Goal: Check status: Check status

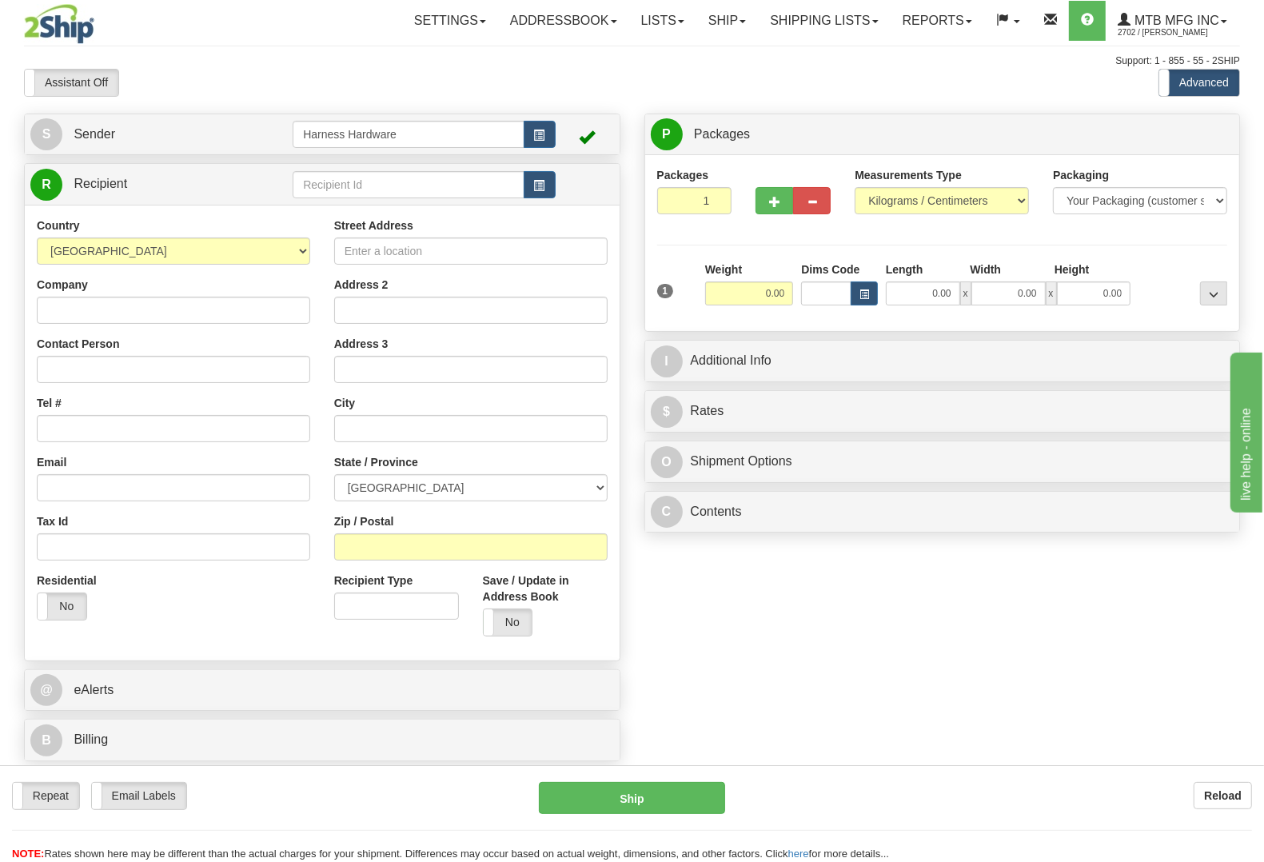
click at [1117, 102] on div "Toggle navigation Settings Shipping Preferences Fields Preferences New" at bounding box center [632, 431] width 1264 height 862
click at [822, 22] on link "Shipping lists" at bounding box center [824, 21] width 132 height 40
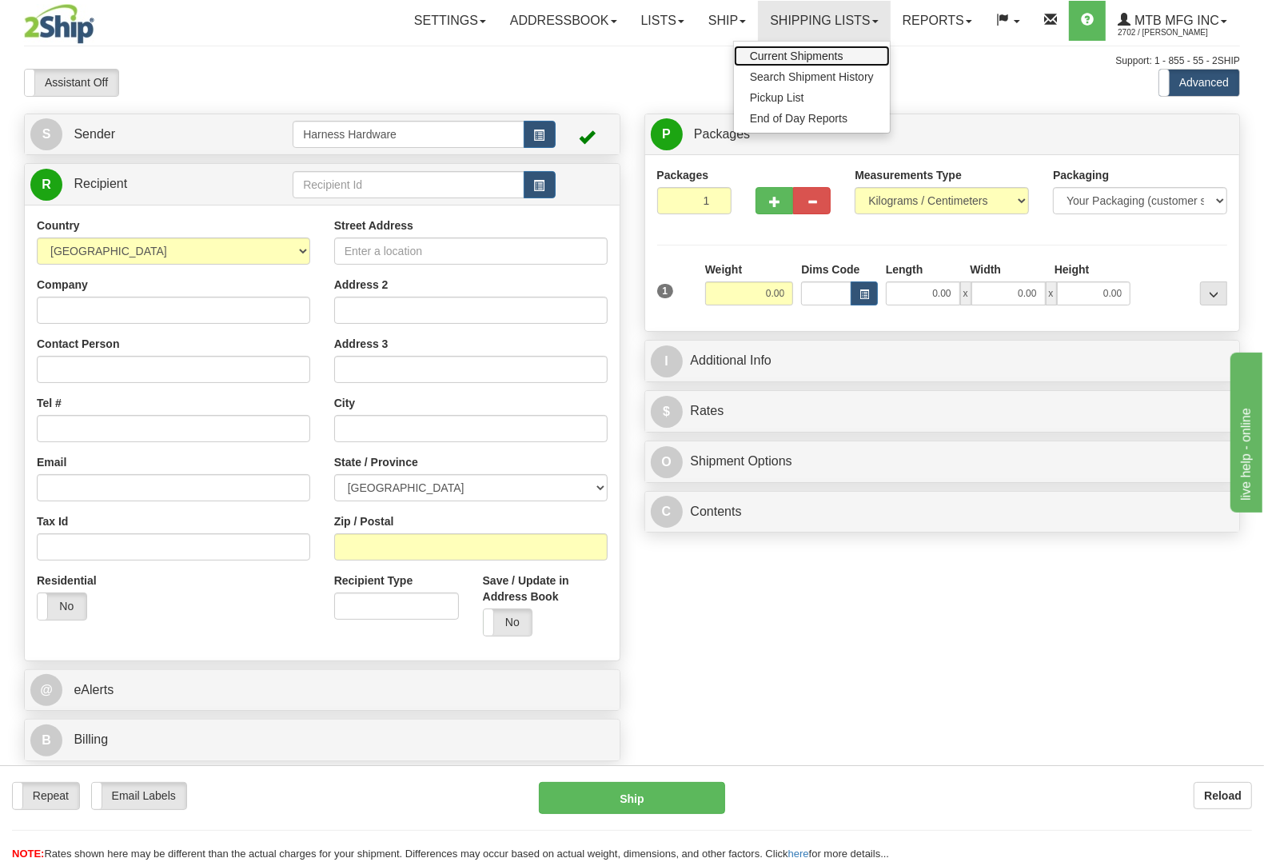
click at [812, 60] on span "Current Shipments" at bounding box center [797, 56] width 94 height 13
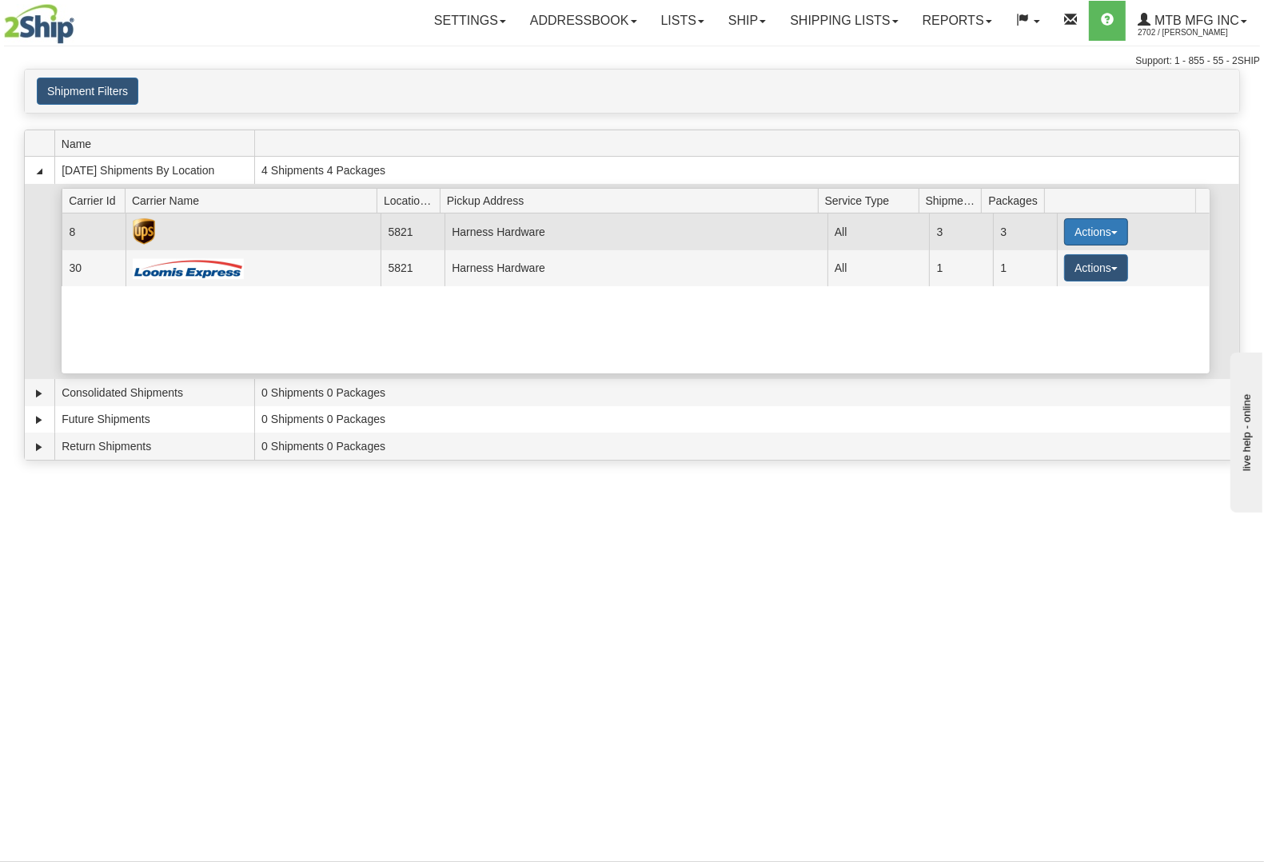
click at [1097, 237] on button "Actions" at bounding box center [1096, 231] width 64 height 27
click at [1085, 269] on link "Details" at bounding box center [1063, 262] width 128 height 21
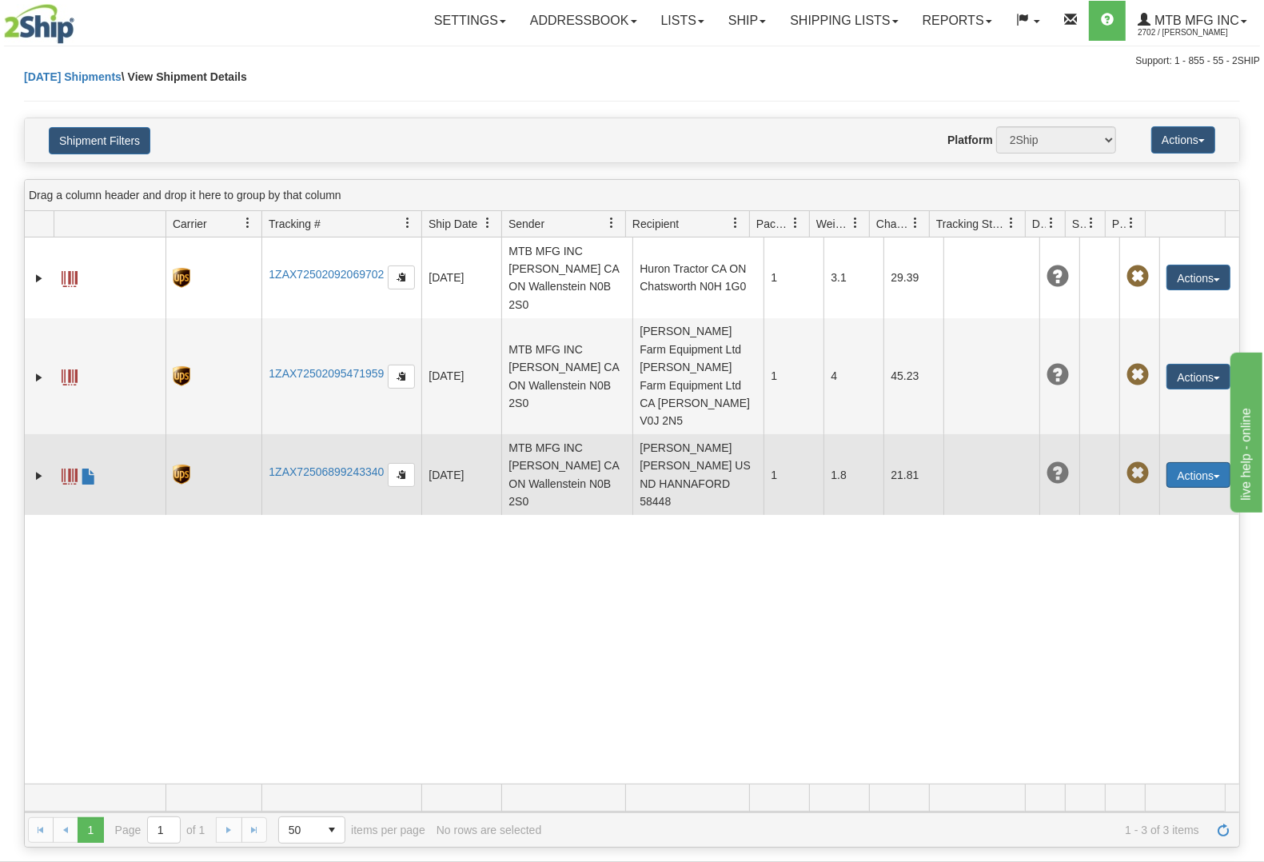
click at [1191, 462] on button "Actions" at bounding box center [1198, 475] width 64 height 26
click at [74, 468] on span at bounding box center [70, 476] width 16 height 16
